Goal: Complete application form

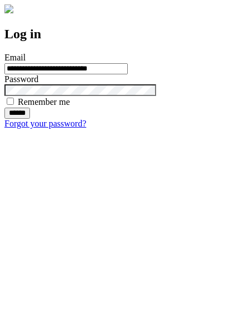
type input "**********"
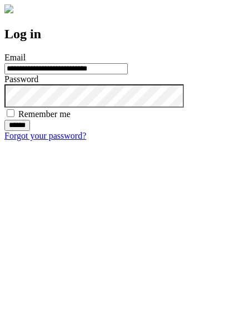
click at [30, 131] on input "******" at bounding box center [17, 125] width 26 height 11
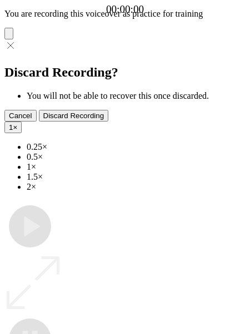
type input "**********"
